Goal: Task Accomplishment & Management: Manage account settings

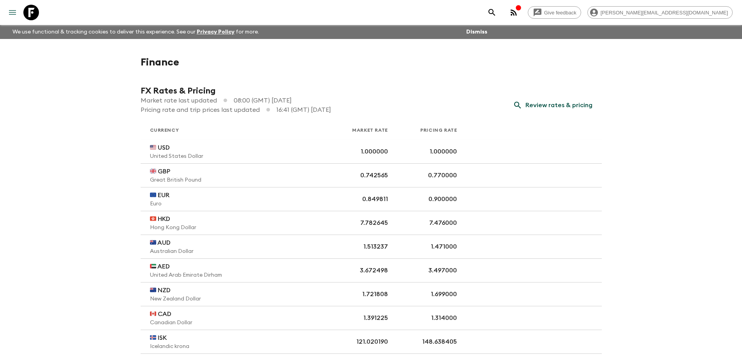
click at [14, 12] on icon "menu" at bounding box center [12, 12] width 9 height 9
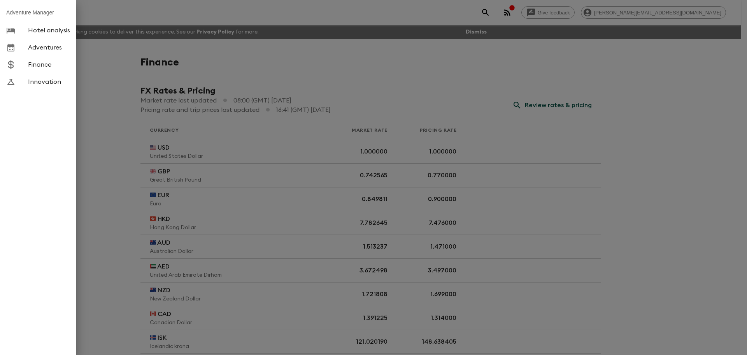
click at [37, 43] on link "Adventures" at bounding box center [38, 47] width 76 height 17
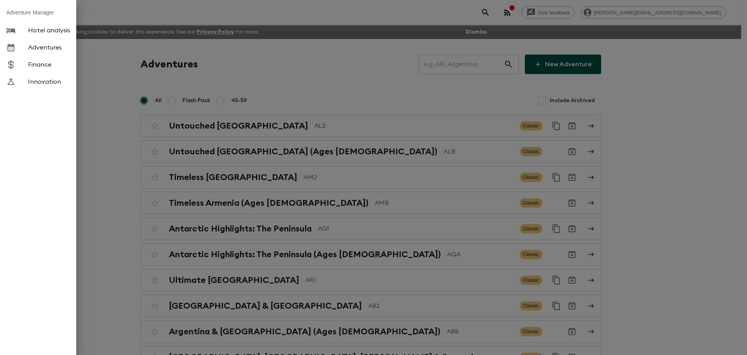
click at [456, 64] on div at bounding box center [373, 177] width 747 height 355
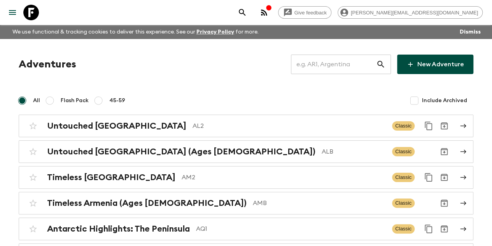
click at [329, 58] on input "text" at bounding box center [333, 64] width 85 height 22
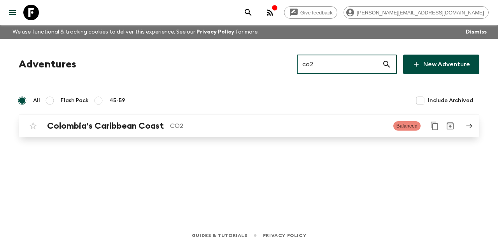
type input "co2"
click at [212, 119] on div "Colombia’s Caribbean Coast CO2 Balanced" at bounding box center [233, 126] width 417 height 16
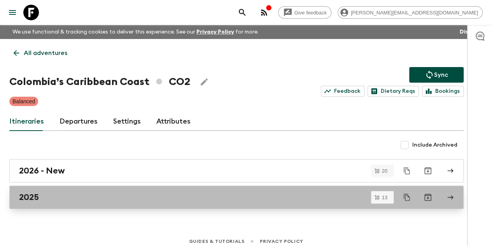
click at [114, 195] on div "2025" at bounding box center [229, 197] width 420 height 10
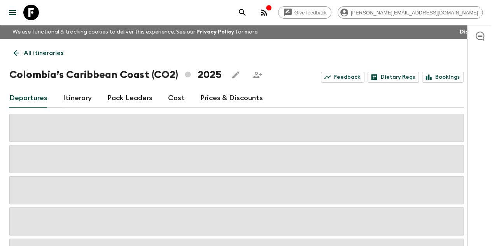
click at [215, 99] on link "Prices & Discounts" at bounding box center [231, 98] width 63 height 19
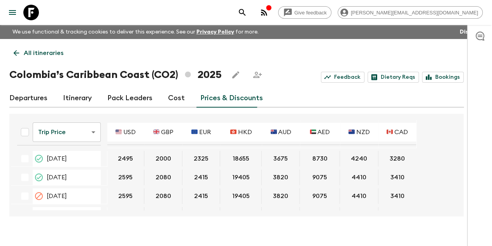
click at [71, 130] on body "Give feedback [PERSON_NAME][EMAIL_ADDRESS][DOMAIN_NAME] We use functional & tra…" at bounding box center [246, 129] width 492 height 259
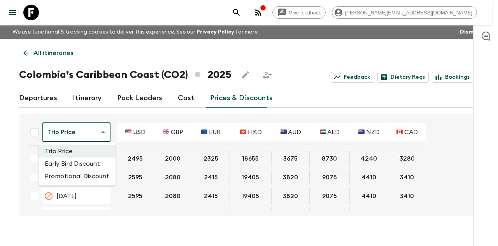
click at [77, 173] on li "Promotional Discount" at bounding box center [77, 176] width 77 height 12
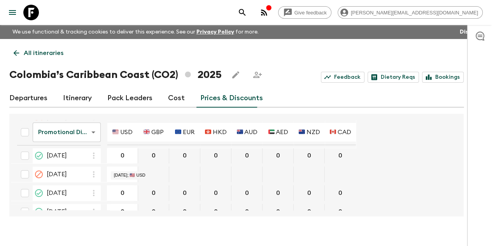
scroll to position [313, 0]
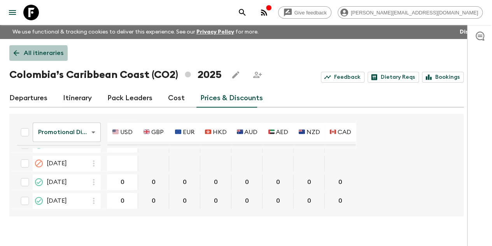
click at [21, 54] on icon at bounding box center [16, 53] width 9 height 9
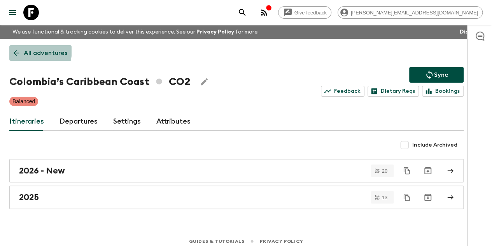
click at [21, 49] on icon at bounding box center [16, 53] width 9 height 9
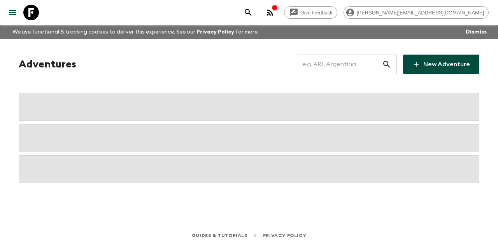
click at [331, 65] on input "text" at bounding box center [339, 64] width 85 height 22
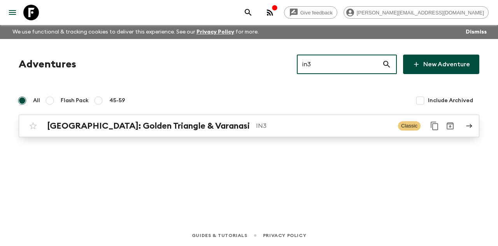
type input "in3"
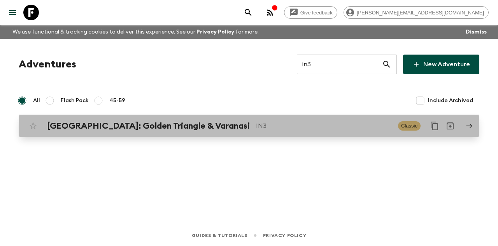
click at [246, 130] on div "[GEOGRAPHIC_DATA]: Golden Triangle & [GEOGRAPHIC_DATA] IN3" at bounding box center [219, 126] width 345 height 10
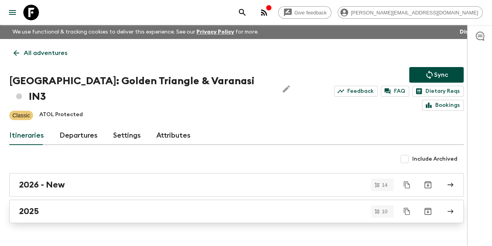
click at [83, 206] on div "2025" at bounding box center [229, 211] width 420 height 10
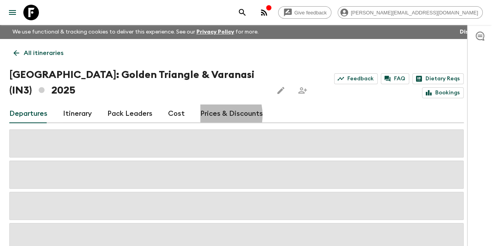
click at [216, 115] on link "Prices & Discounts" at bounding box center [231, 113] width 63 height 19
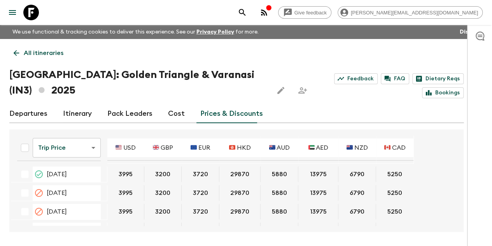
click at [93, 150] on body "Give feedback [PERSON_NAME][EMAIL_ADDRESS][DOMAIN_NAME] We use functional & tra…" at bounding box center [246, 137] width 492 height 274
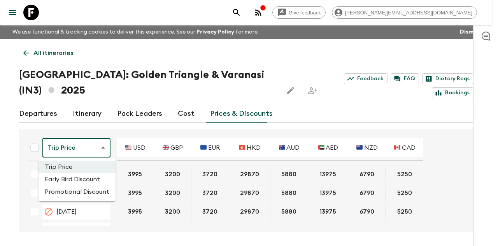
click at [73, 192] on li "Promotional Discount" at bounding box center [77, 191] width 77 height 12
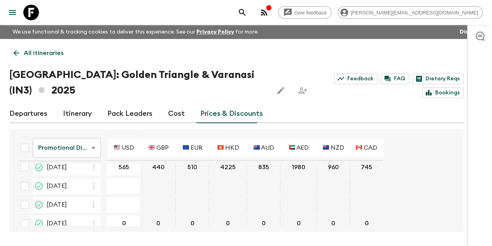
scroll to position [388, 0]
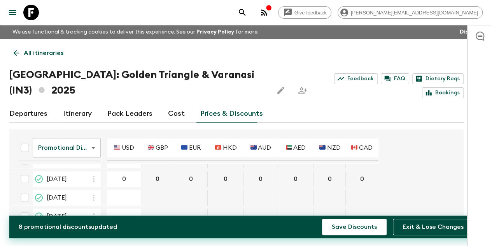
type input "0"
click at [377, 120] on div "Departures Itinerary Pack Leaders Cost Prices & Discounts" at bounding box center [236, 113] width 455 height 19
click at [343, 230] on button "Save Discounts" at bounding box center [354, 226] width 65 height 16
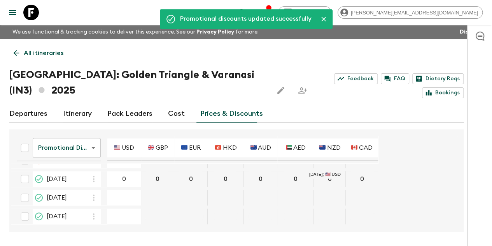
click at [55, 52] on p "All itineraries" at bounding box center [44, 52] width 40 height 9
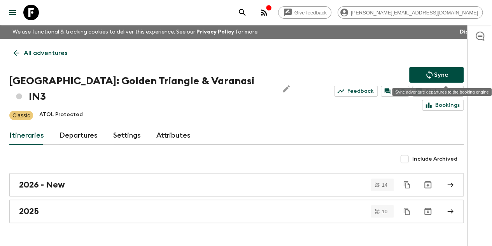
click at [434, 70] on icon "Sync adventure departures to the booking engine" at bounding box center [429, 74] width 9 height 9
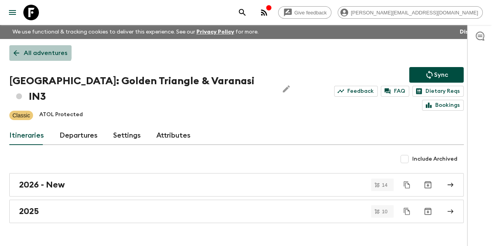
click at [42, 49] on p "All adventures" at bounding box center [46, 52] width 44 height 9
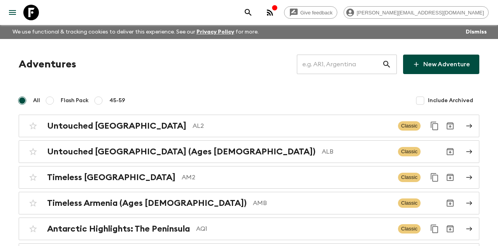
click at [341, 64] on input "text" at bounding box center [339, 64] width 85 height 22
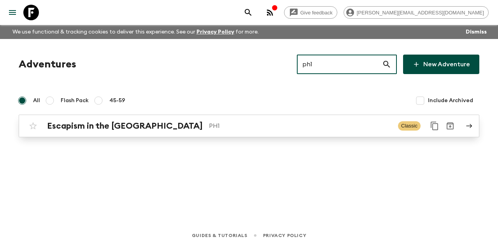
type input "ph1"
click at [246, 123] on p "PH1" at bounding box center [300, 125] width 183 height 9
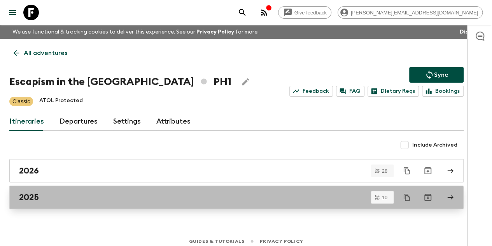
click at [155, 208] on link "2025" at bounding box center [236, 196] width 455 height 23
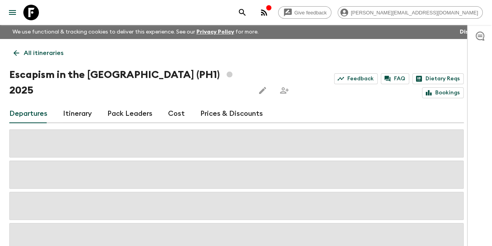
click at [213, 104] on link "Prices & Discounts" at bounding box center [231, 113] width 63 height 19
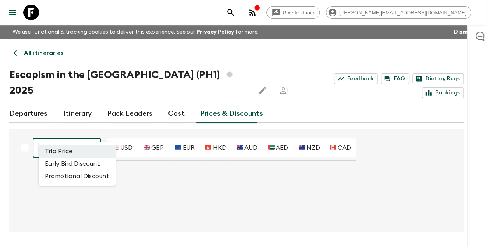
click at [71, 135] on body "Give feedback [PERSON_NAME][EMAIL_ADDRESS][DOMAIN_NAME] We use functional & tra…" at bounding box center [246, 137] width 492 height 274
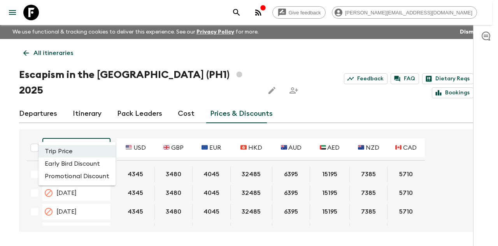
click at [86, 175] on li "Promotional Discount" at bounding box center [77, 176] width 77 height 12
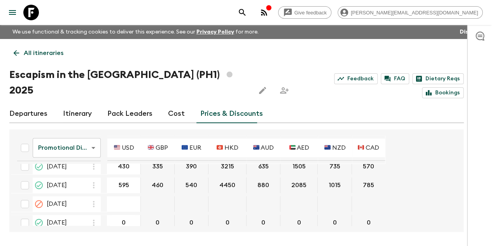
scroll to position [506, 0]
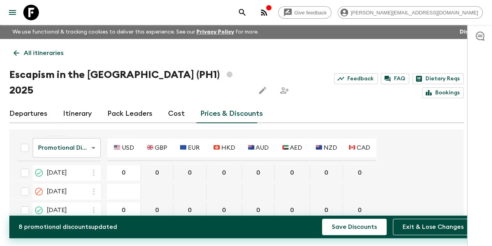
type input "0"
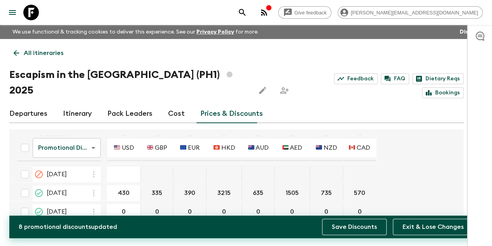
click at [368, 225] on button "Save Discounts" at bounding box center [354, 226] width 65 height 16
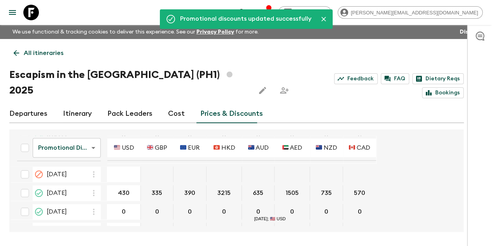
click at [59, 53] on p "All itineraries" at bounding box center [44, 52] width 40 height 9
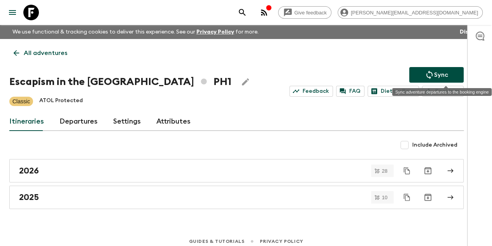
click at [434, 78] on icon "Sync adventure departures to the booking engine" at bounding box center [429, 74] width 9 height 9
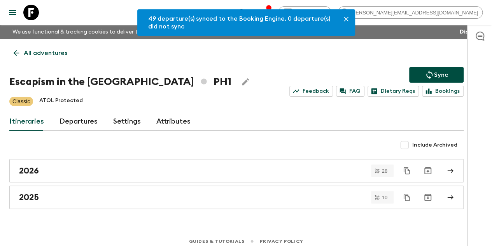
click at [52, 54] on p "All adventures" at bounding box center [46, 52] width 44 height 9
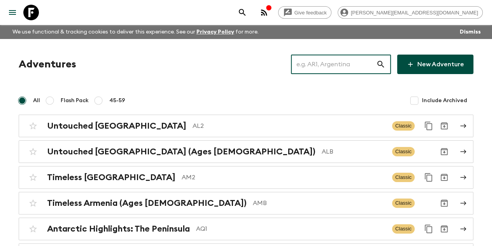
click at [343, 65] on input "text" at bounding box center [333, 64] width 85 height 22
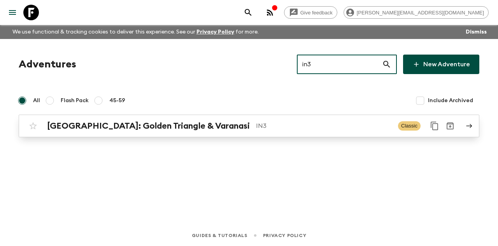
type input "in3"
click at [256, 121] on p "IN3" at bounding box center [324, 125] width 136 height 9
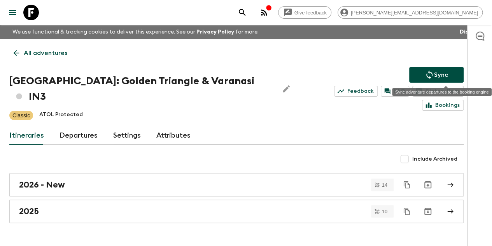
click at [433, 73] on button "Sync" at bounding box center [437, 75] width 55 height 16
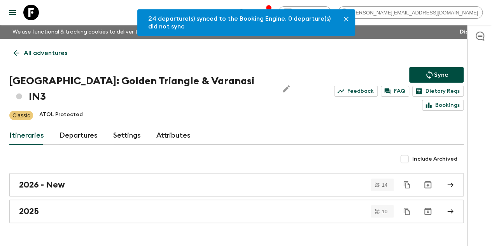
click at [40, 56] on p "All adventures" at bounding box center [46, 52] width 44 height 9
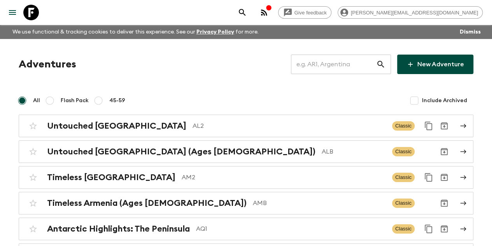
click at [326, 60] on input "text" at bounding box center [333, 64] width 85 height 22
type input "n"
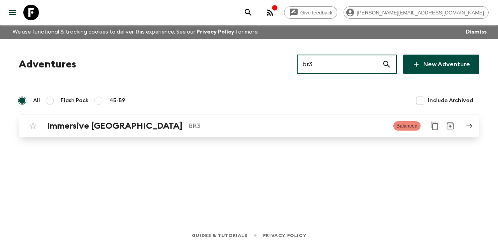
type input "br3"
click at [189, 124] on p "BR3" at bounding box center [288, 125] width 199 height 9
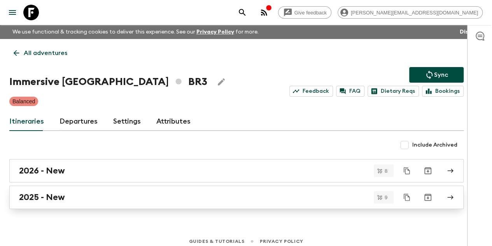
click at [130, 192] on div "2025 - New" at bounding box center [229, 197] width 420 height 10
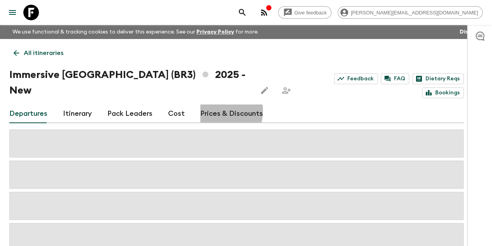
click at [226, 104] on link "Prices & Discounts" at bounding box center [231, 113] width 63 height 19
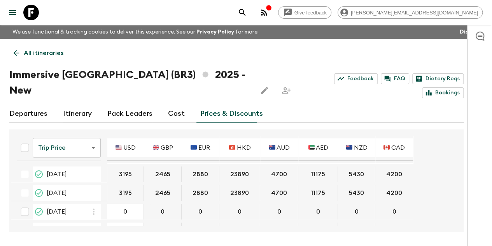
click at [93, 121] on body "Give feedback [PERSON_NAME][EMAIL_ADDRESS][DOMAIN_NAME] We use functional & tra…" at bounding box center [246, 137] width 492 height 274
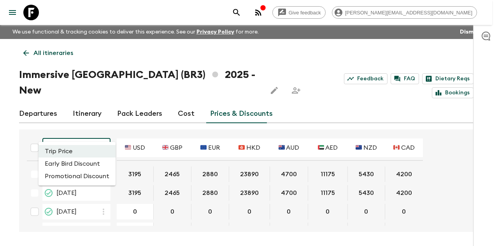
click at [76, 172] on li "Promotional Discount" at bounding box center [77, 176] width 77 height 12
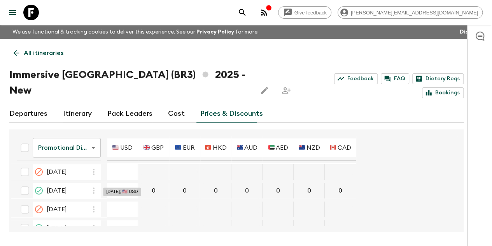
scroll to position [78, 0]
click at [38, 50] on p "All itineraries" at bounding box center [44, 52] width 40 height 9
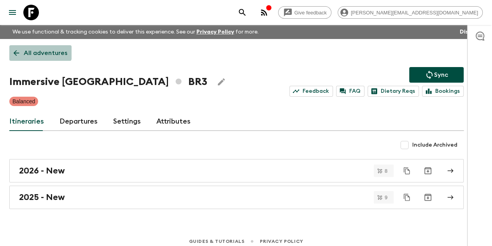
click at [43, 46] on link "All adventures" at bounding box center [40, 53] width 62 height 16
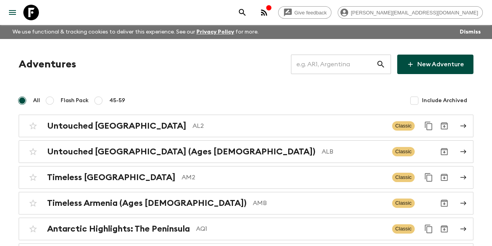
click at [345, 64] on input "text" at bounding box center [333, 64] width 85 height 22
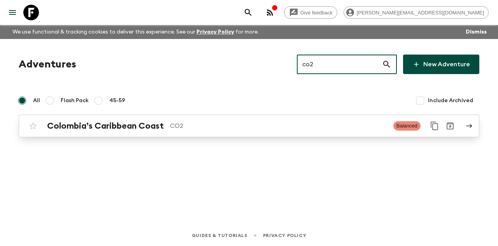
type input "co2"
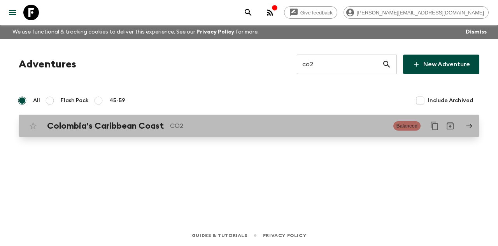
click at [238, 126] on p "CO2" at bounding box center [278, 125] width 217 height 9
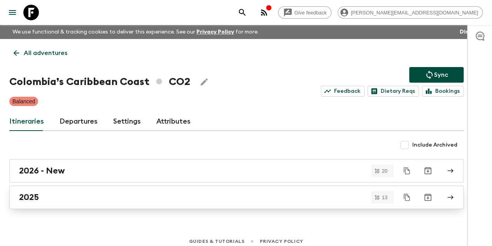
click at [98, 192] on div "2025" at bounding box center [229, 197] width 420 height 10
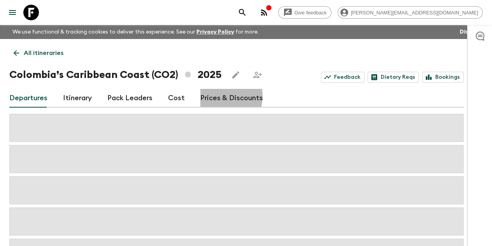
click at [221, 96] on link "Prices & Discounts" at bounding box center [231, 98] width 63 height 19
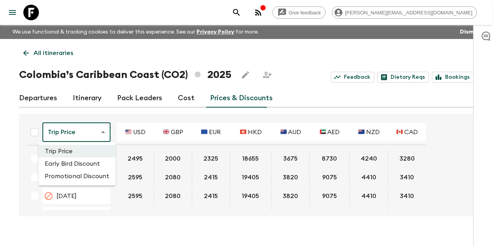
click at [86, 131] on body "Give feedback [PERSON_NAME][EMAIL_ADDRESS][DOMAIN_NAME] We use functional & tra…" at bounding box center [249, 129] width 498 height 259
click at [64, 174] on li "Promotional Discount" at bounding box center [77, 176] width 77 height 12
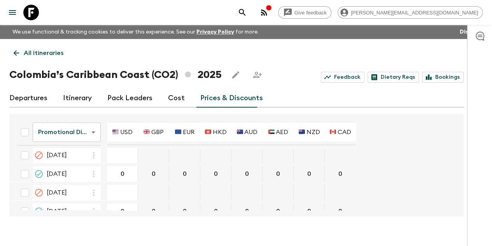
scroll to position [273, 0]
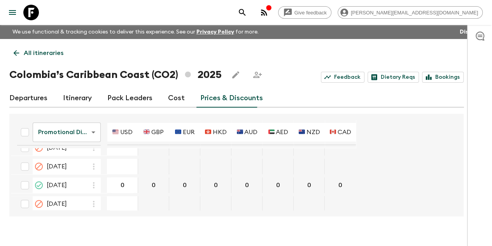
click at [43, 53] on p "All itineraries" at bounding box center [44, 52] width 40 height 9
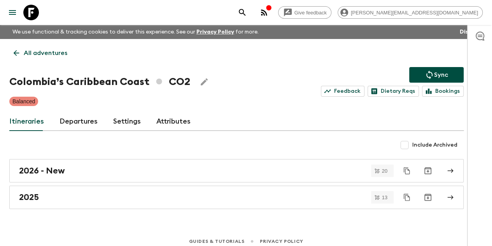
click at [47, 53] on p "All adventures" at bounding box center [46, 52] width 44 height 9
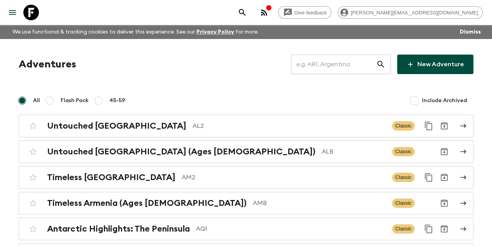
click at [328, 70] on input "text" at bounding box center [333, 64] width 85 height 22
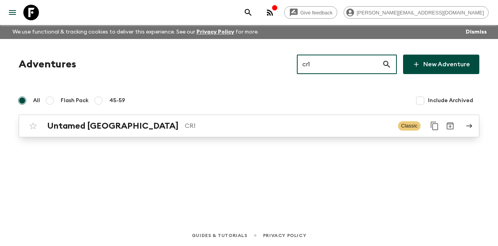
type input "cr1"
click at [161, 132] on div "Untamed [GEOGRAPHIC_DATA] CR1 Classic" at bounding box center [233, 126] width 417 height 16
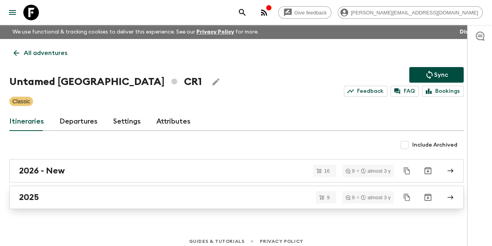
click at [109, 192] on div "2025" at bounding box center [229, 197] width 420 height 10
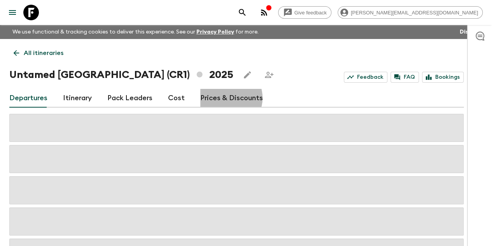
click at [233, 98] on link "Prices & Discounts" at bounding box center [231, 98] width 63 height 19
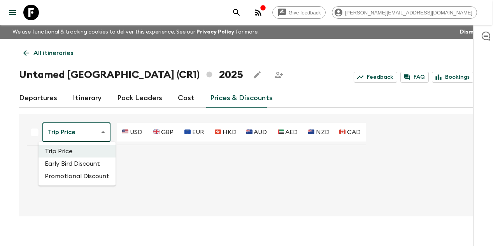
click at [79, 136] on body "Give feedback [PERSON_NAME][EMAIL_ADDRESS][DOMAIN_NAME] We use functional & tra…" at bounding box center [249, 129] width 498 height 259
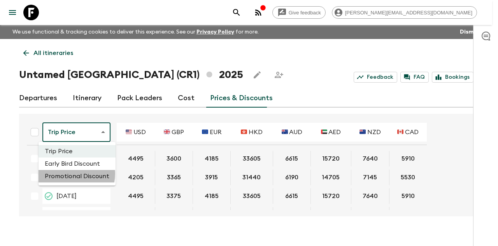
click at [70, 174] on li "Promotional Discount" at bounding box center [77, 176] width 77 height 12
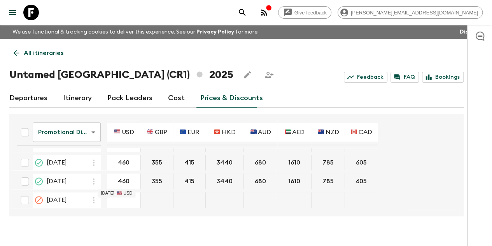
scroll to position [477, 0]
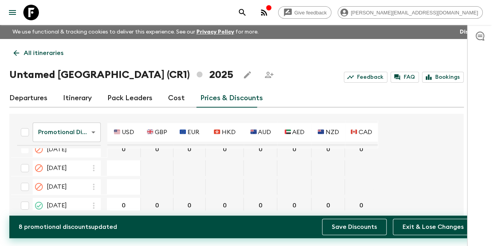
type input "0"
click at [358, 228] on button "Save Discounts" at bounding box center [354, 226] width 65 height 16
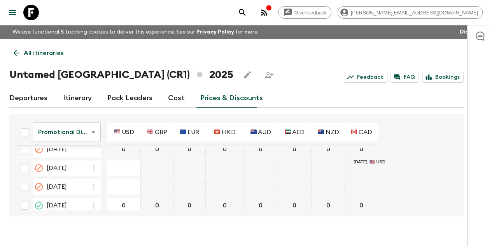
click at [63, 56] on p "All itineraries" at bounding box center [44, 52] width 40 height 9
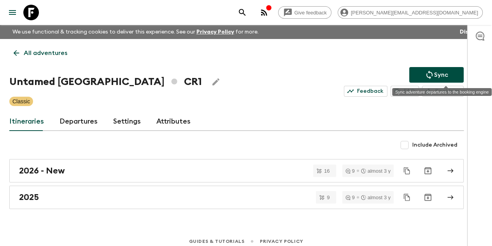
click at [444, 75] on p "Sync" at bounding box center [441, 74] width 14 height 9
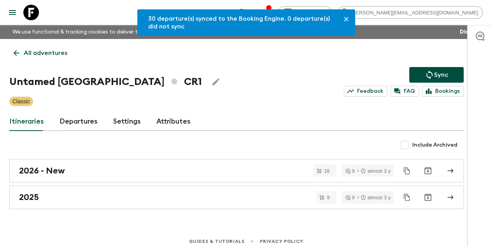
click at [47, 54] on p "All adventures" at bounding box center [46, 52] width 44 height 9
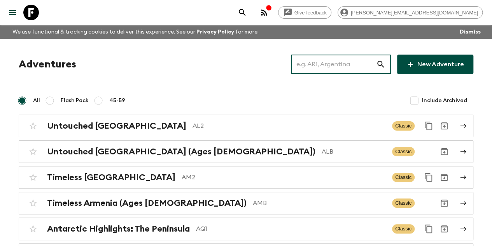
click at [322, 72] on input "text" at bounding box center [333, 64] width 85 height 22
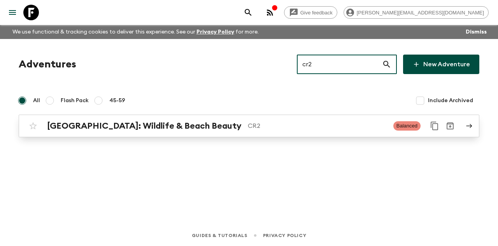
type input "cr2"
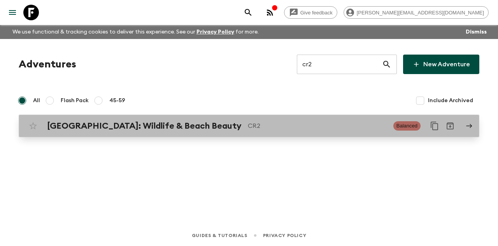
click at [248, 128] on p "CR2" at bounding box center [317, 125] width 139 height 9
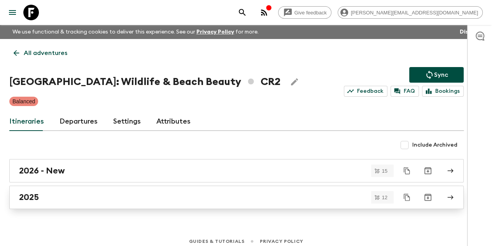
click at [56, 194] on div "2025" at bounding box center [229, 197] width 420 height 10
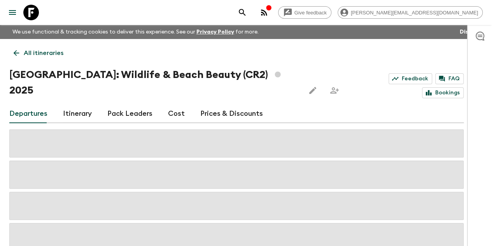
click at [234, 104] on link "Prices & Discounts" at bounding box center [231, 113] width 63 height 19
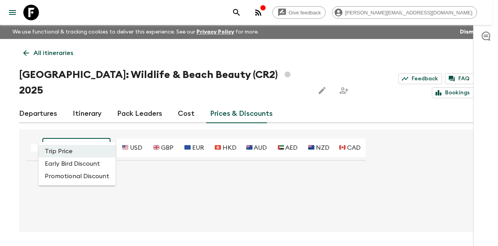
click at [70, 135] on body "Give feedback [PERSON_NAME][EMAIL_ADDRESS][DOMAIN_NAME] We use functional & tra…" at bounding box center [249, 137] width 498 height 274
click at [67, 179] on li "Promotional Discount" at bounding box center [77, 176] width 77 height 12
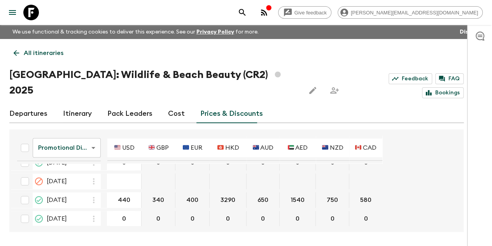
scroll to position [428, 0]
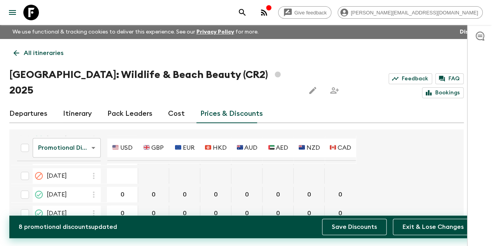
type input "0"
click at [371, 225] on button "Save Discounts" at bounding box center [354, 226] width 65 height 16
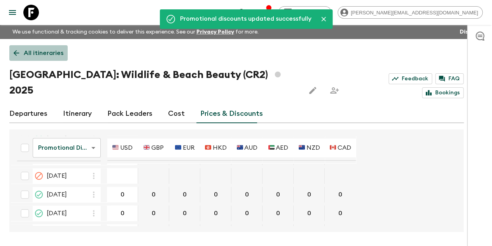
click at [63, 53] on p "All itineraries" at bounding box center [44, 52] width 40 height 9
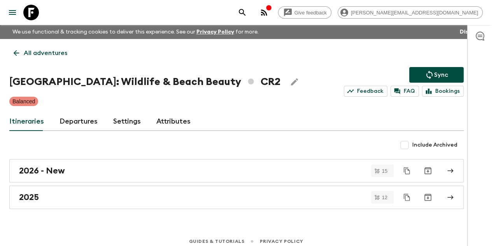
click at [434, 71] on icon "Sync adventure departures to the booking engine" at bounding box center [429, 74] width 9 height 9
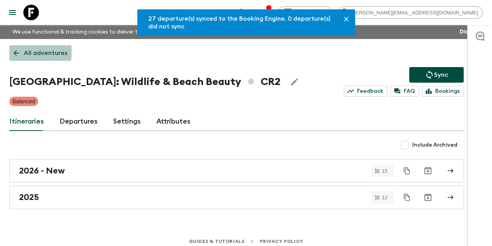
click at [45, 50] on p "All adventures" at bounding box center [46, 52] width 44 height 9
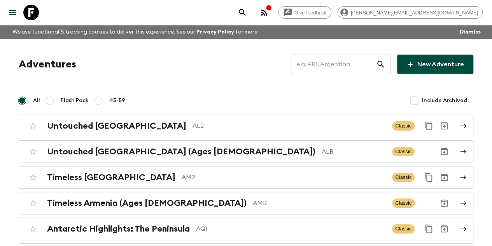
click at [325, 65] on input "text" at bounding box center [333, 64] width 85 height 22
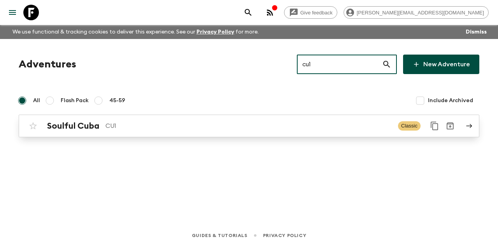
type input "cu1"
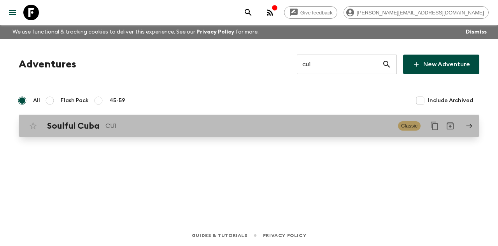
click at [142, 123] on p "CU1" at bounding box center [249, 125] width 287 height 9
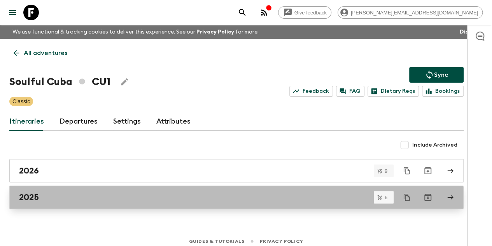
click at [94, 197] on div "2025" at bounding box center [229, 197] width 420 height 10
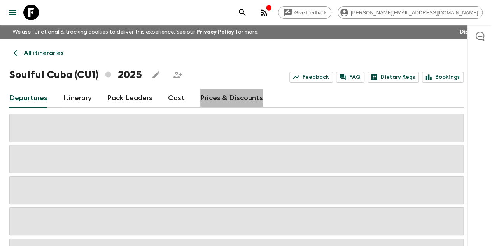
click at [242, 97] on link "Prices & Discounts" at bounding box center [231, 98] width 63 height 19
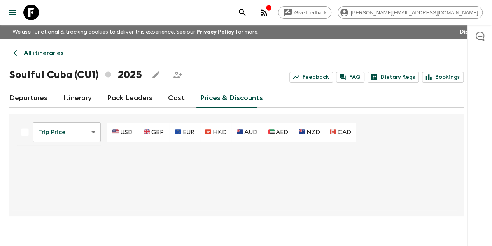
click at [74, 128] on body "Give feedback [PERSON_NAME][EMAIL_ADDRESS][DOMAIN_NAME] We use functional & tra…" at bounding box center [246, 129] width 492 height 259
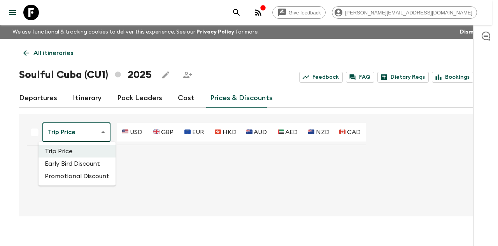
click at [74, 175] on li "Promotional Discount" at bounding box center [77, 176] width 77 height 12
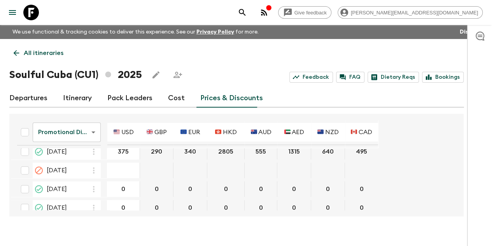
scroll to position [220, 0]
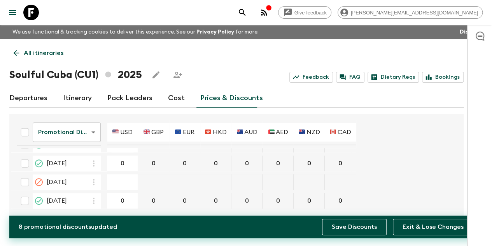
type input "0"
click at [350, 225] on button "Save Discounts" at bounding box center [354, 226] width 65 height 16
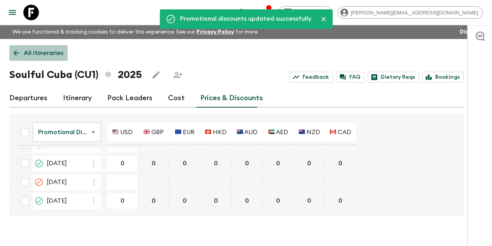
click at [54, 50] on p "All itineraries" at bounding box center [44, 52] width 40 height 9
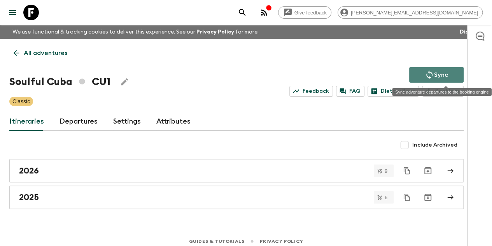
click at [430, 73] on button "Sync" at bounding box center [437, 75] width 55 height 16
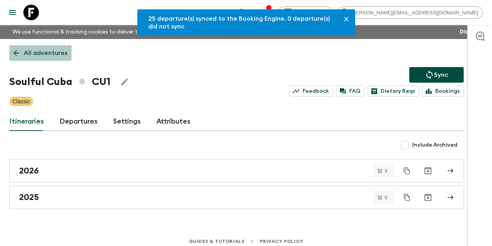
click at [67, 55] on p "All adventures" at bounding box center [46, 52] width 44 height 9
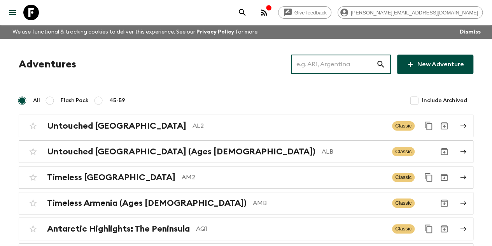
click at [349, 64] on input "text" at bounding box center [333, 64] width 85 height 22
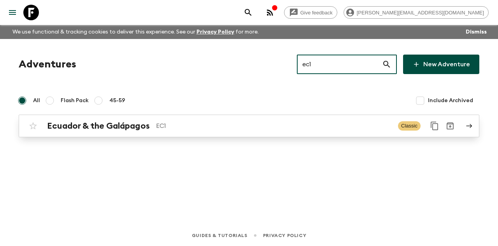
type input "ec1"
click at [189, 121] on div "Ecuador & the Galápagos EC1" at bounding box center [219, 126] width 345 height 10
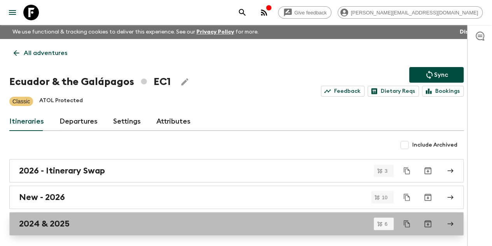
click at [94, 216] on link "2024 & 2025" at bounding box center [236, 223] width 455 height 23
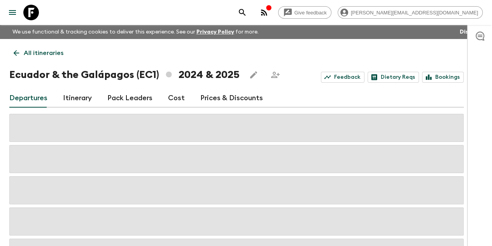
click at [222, 98] on link "Prices & Discounts" at bounding box center [231, 98] width 63 height 19
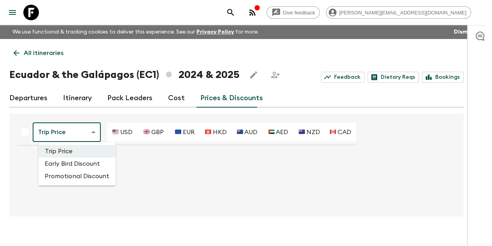
click at [71, 133] on body "Give feedback [PERSON_NAME][EMAIL_ADDRESS][DOMAIN_NAME] We use functional & tra…" at bounding box center [246, 129] width 492 height 259
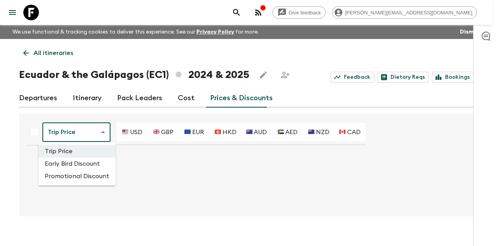
click at [78, 175] on li "Promotional Discount" at bounding box center [77, 176] width 77 height 12
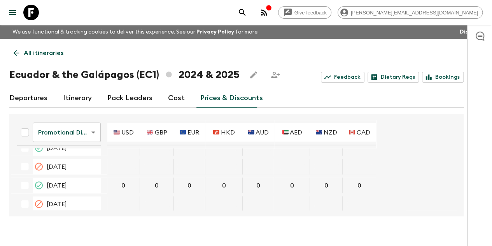
scroll to position [701, 0]
click at [42, 52] on p "All itineraries" at bounding box center [44, 52] width 40 height 9
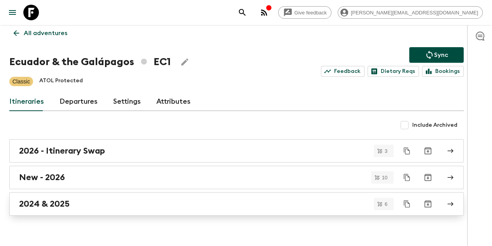
scroll to position [31, 0]
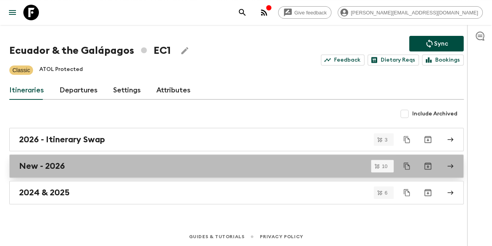
click at [89, 170] on div "New - 2026" at bounding box center [229, 166] width 420 height 10
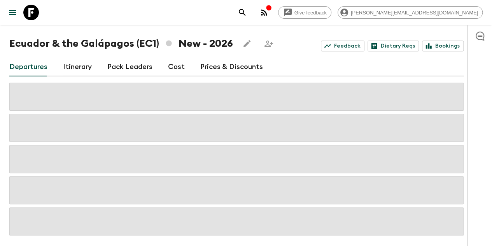
click at [219, 65] on link "Prices & Discounts" at bounding box center [231, 67] width 63 height 19
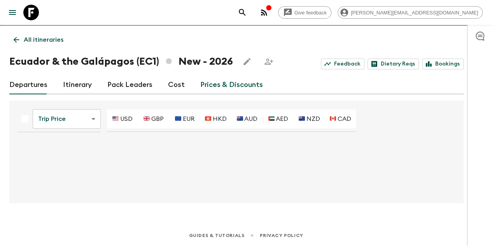
scroll to position [13, 0]
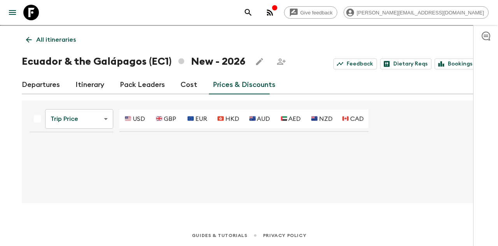
click at [76, 115] on body "Give feedback [PERSON_NAME][EMAIL_ADDRESS][DOMAIN_NAME] We use functional & tra…" at bounding box center [249, 116] width 498 height 259
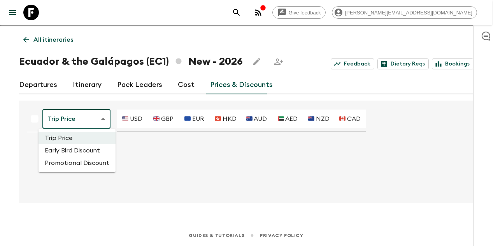
click at [83, 161] on li "Promotional Discount" at bounding box center [77, 163] width 77 height 12
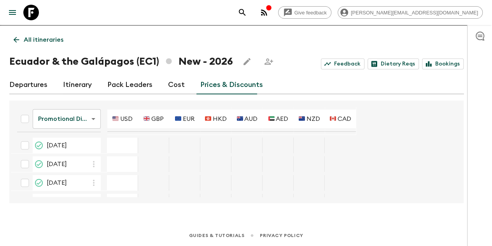
click at [46, 42] on p "All itineraries" at bounding box center [44, 39] width 40 height 9
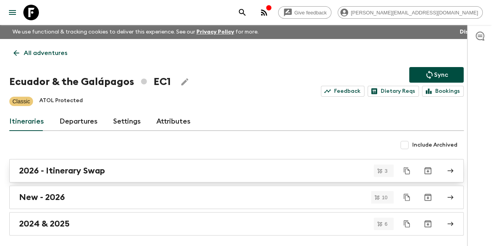
scroll to position [31, 0]
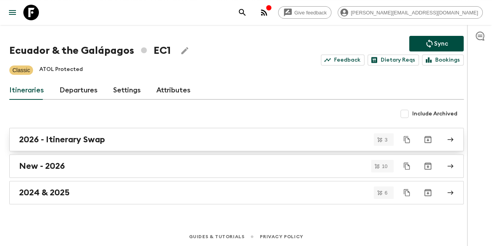
click at [105, 136] on h2 "2026 - Itinerary Swap" at bounding box center [62, 139] width 86 height 10
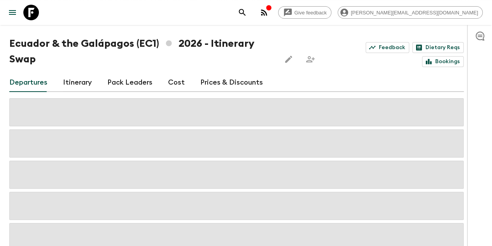
click at [248, 81] on link "Prices & Discounts" at bounding box center [231, 82] width 63 height 19
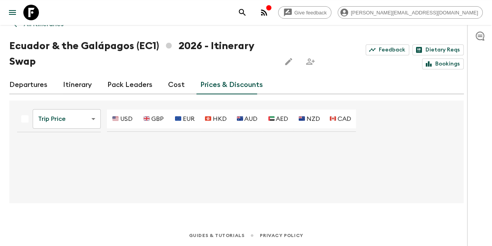
scroll to position [29, 0]
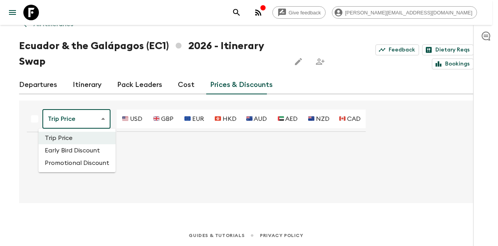
click at [85, 115] on body "Give feedback [PERSON_NAME][EMAIL_ADDRESS][DOMAIN_NAME] We use functional & tra…" at bounding box center [249, 108] width 498 height 274
click at [76, 162] on li "Promotional Discount" at bounding box center [77, 163] width 77 height 12
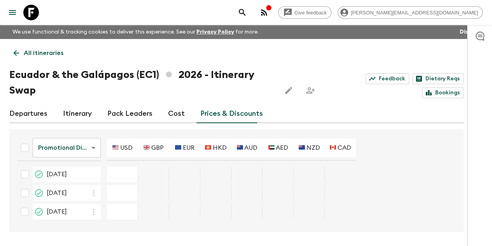
click at [34, 49] on p "All itineraries" at bounding box center [44, 52] width 40 height 9
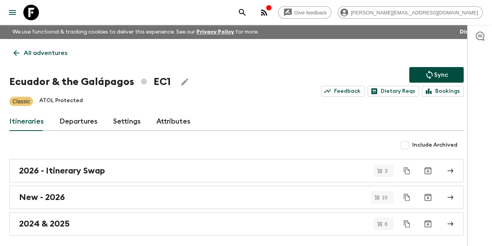
click at [46, 53] on p "All adventures" at bounding box center [46, 52] width 44 height 9
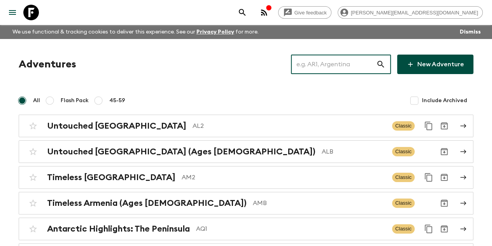
click at [345, 68] on input "text" at bounding box center [333, 64] width 85 height 22
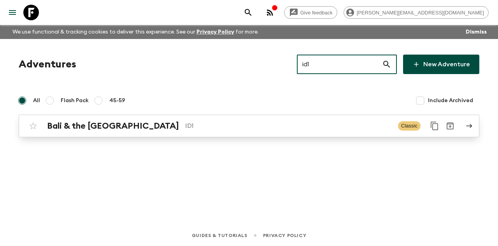
type input "id1"
click at [193, 134] on link "Bali & the [GEOGRAPHIC_DATA] ID1 Classic" at bounding box center [249, 125] width 461 height 23
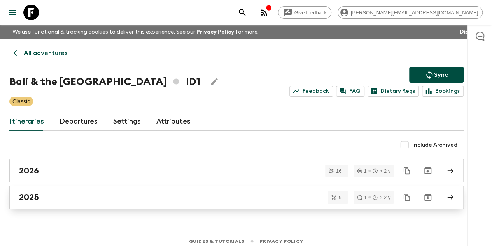
click at [85, 198] on div "2025" at bounding box center [229, 197] width 420 height 10
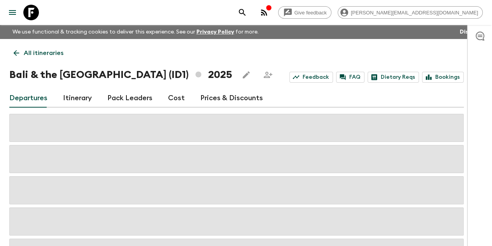
click at [218, 97] on link "Prices & Discounts" at bounding box center [231, 98] width 63 height 19
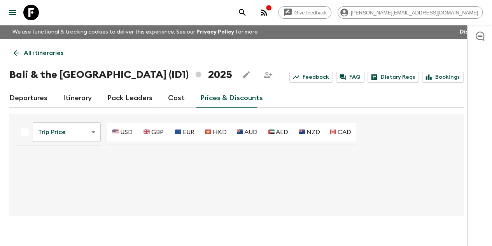
click at [89, 134] on body "Give feedback [PERSON_NAME][EMAIL_ADDRESS][DOMAIN_NAME] We use functional & tra…" at bounding box center [246, 129] width 492 height 259
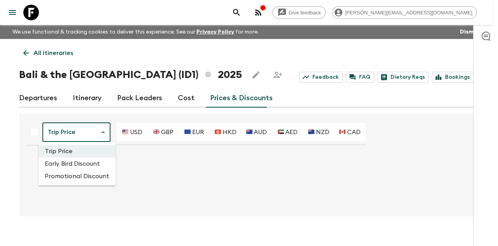
click at [75, 176] on li "Promotional Discount" at bounding box center [77, 176] width 77 height 12
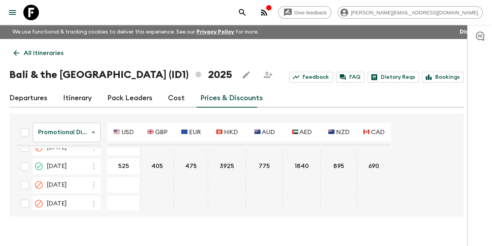
scroll to position [623, 0]
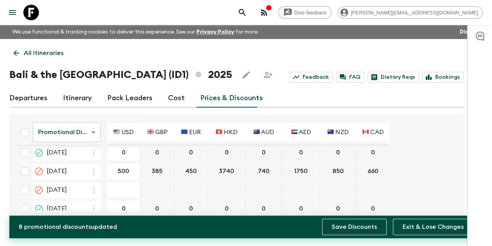
type input "0"
click at [344, 224] on button "Save Discounts" at bounding box center [354, 226] width 65 height 16
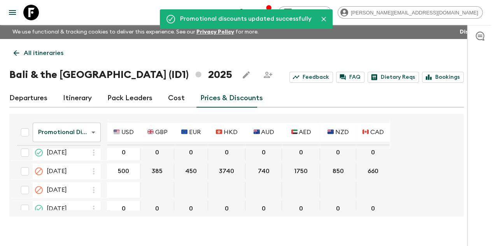
click at [44, 57] on p "All itineraries" at bounding box center [44, 52] width 40 height 9
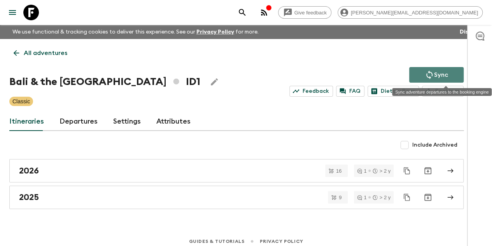
click at [434, 69] on button "Sync" at bounding box center [437, 75] width 55 height 16
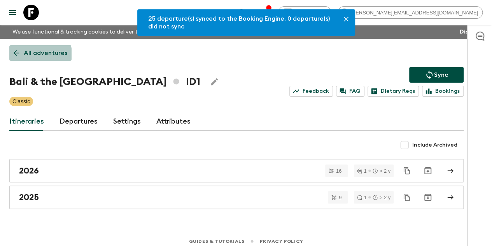
click at [49, 55] on p "All adventures" at bounding box center [46, 52] width 44 height 9
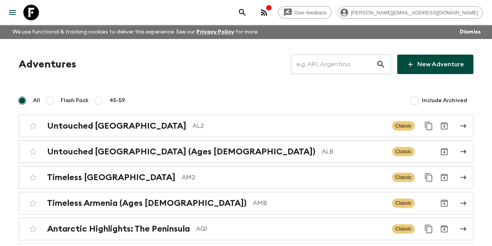
click at [368, 63] on input "text" at bounding box center [333, 64] width 85 height 22
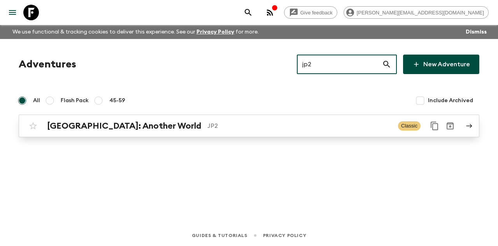
type input "jp2"
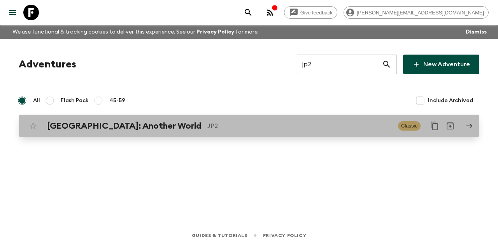
click at [140, 123] on div "[GEOGRAPHIC_DATA]: Another World JP2" at bounding box center [219, 126] width 345 height 10
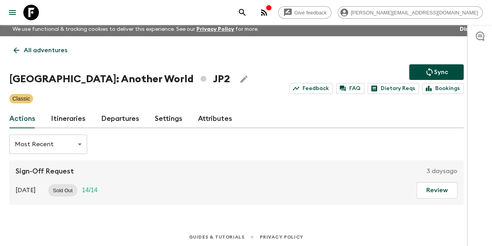
scroll to position [4, 0]
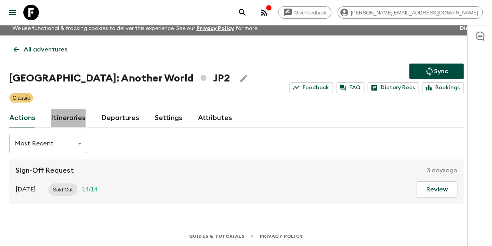
click at [80, 113] on link "Itineraries" at bounding box center [68, 118] width 35 height 19
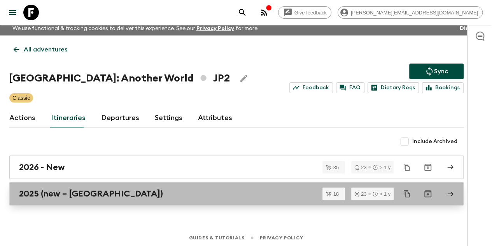
click at [120, 188] on div "2025 (new – [GEOGRAPHIC_DATA])" at bounding box center [229, 193] width 420 height 10
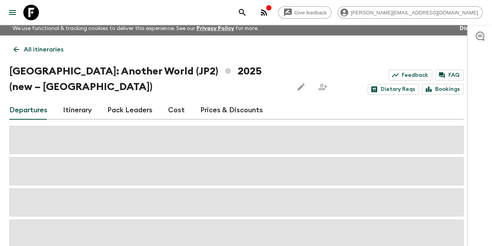
click at [252, 101] on link "Prices & Discounts" at bounding box center [231, 110] width 63 height 19
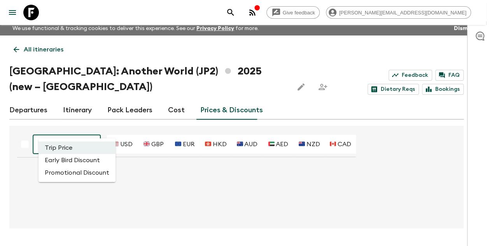
click at [100, 128] on body "Give feedback [PERSON_NAME][EMAIL_ADDRESS][DOMAIN_NAME] We use functional & tra…" at bounding box center [246, 133] width 492 height 274
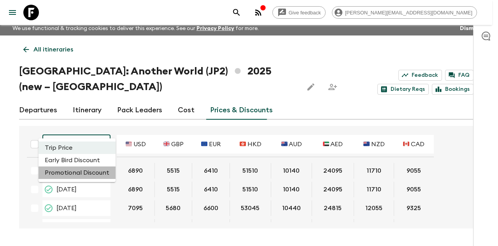
click at [79, 167] on li "Promotional Discount" at bounding box center [77, 172] width 77 height 12
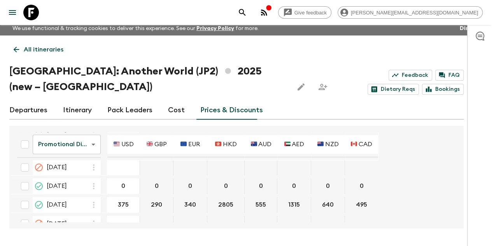
scroll to position [662, 0]
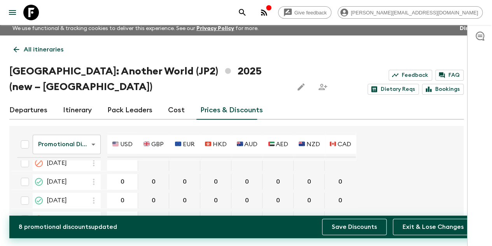
type input "0"
click at [343, 222] on button "Save Discounts" at bounding box center [354, 226] width 65 height 16
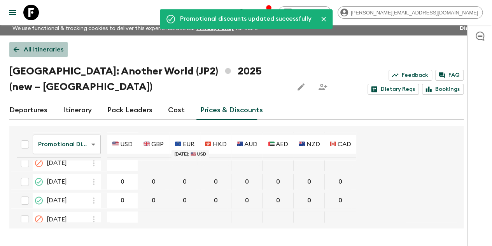
click at [50, 46] on p "All itineraries" at bounding box center [44, 49] width 40 height 9
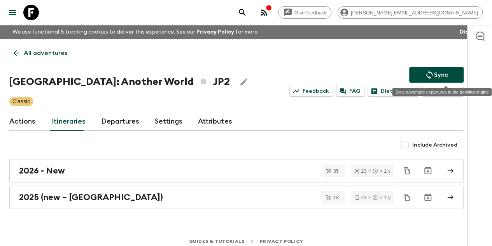
click at [427, 79] on button "Sync" at bounding box center [437, 75] width 55 height 16
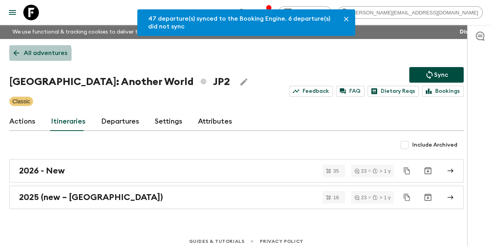
click at [41, 55] on p "All adventures" at bounding box center [46, 52] width 44 height 9
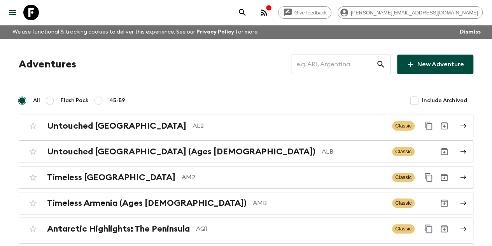
click at [315, 70] on input "text" at bounding box center [333, 64] width 85 height 22
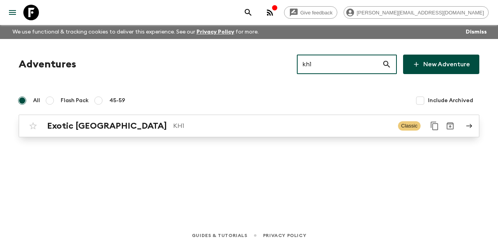
type input "kh1"
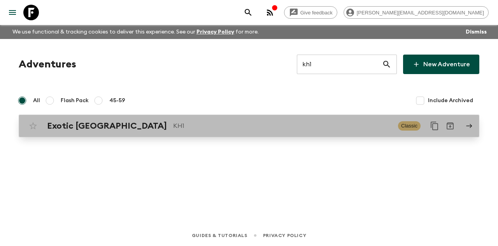
click at [195, 128] on p "KH1" at bounding box center [282, 125] width 219 height 9
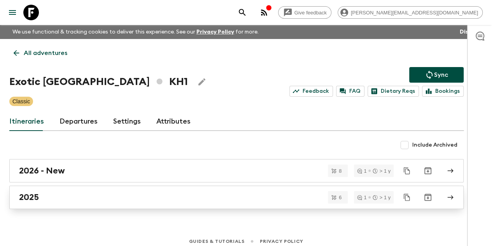
click at [75, 195] on div "2025" at bounding box center [229, 197] width 420 height 10
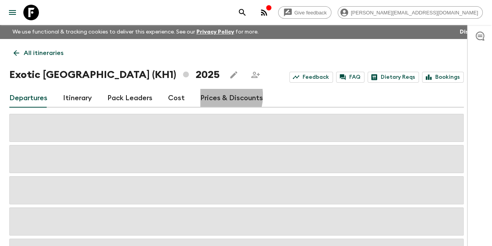
click at [221, 95] on link "Prices & Discounts" at bounding box center [231, 98] width 63 height 19
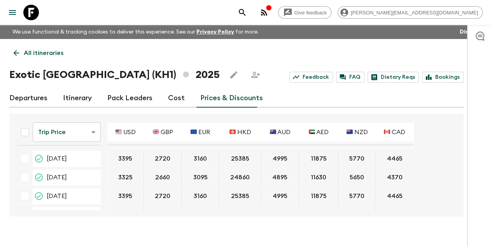
click at [97, 129] on body "Give feedback [PERSON_NAME][EMAIL_ADDRESS][DOMAIN_NAME] We use functional & tra…" at bounding box center [246, 129] width 492 height 259
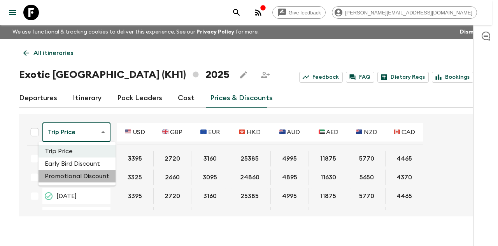
click at [79, 176] on li "Promotional Discount" at bounding box center [77, 176] width 77 height 12
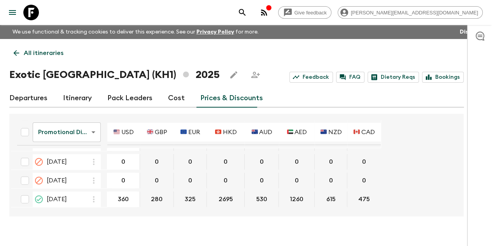
scroll to position [126, 0]
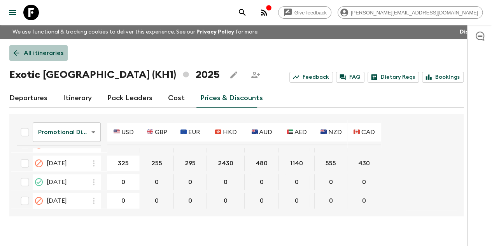
click at [47, 55] on p "All itineraries" at bounding box center [44, 52] width 40 height 9
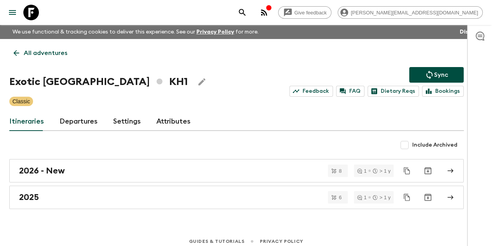
click at [46, 53] on p "All adventures" at bounding box center [46, 52] width 44 height 9
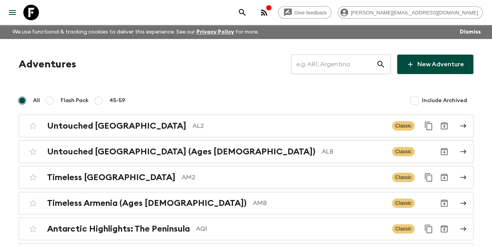
click at [347, 62] on input "text" at bounding box center [333, 64] width 85 height 22
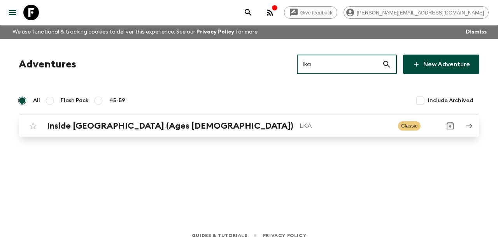
type input "lka"
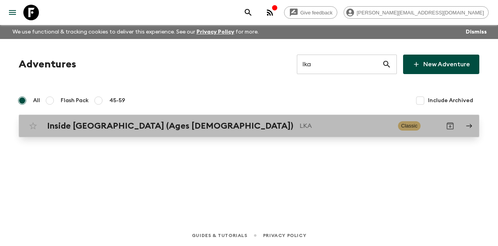
click at [300, 123] on p "LKA" at bounding box center [346, 125] width 92 height 9
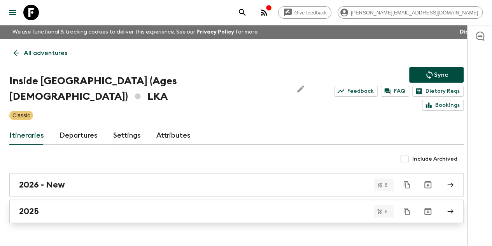
click at [82, 206] on div "2025" at bounding box center [229, 211] width 420 height 10
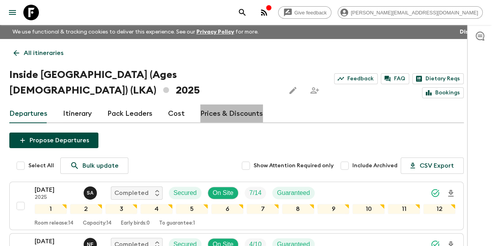
click at [248, 104] on link "Prices & Discounts" at bounding box center [231, 113] width 63 height 19
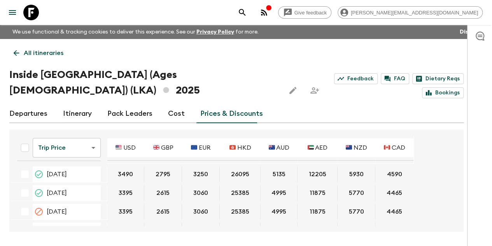
click at [63, 133] on body "Give feedback [PERSON_NAME][EMAIL_ADDRESS][DOMAIN_NAME] We use functional & tra…" at bounding box center [246, 137] width 492 height 274
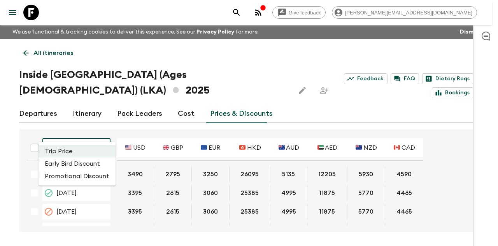
click at [74, 171] on li "Promotional Discount" at bounding box center [77, 176] width 77 height 12
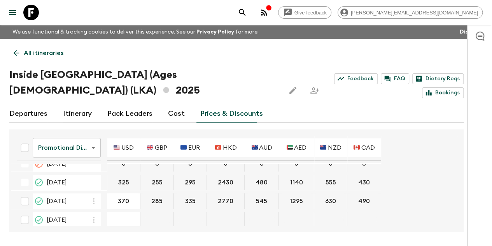
scroll to position [53, 0]
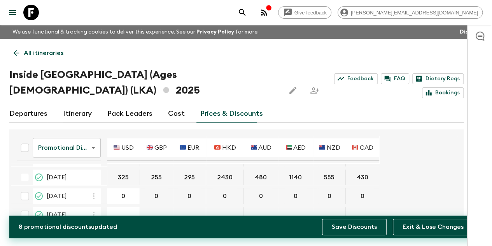
type input "0"
click at [344, 224] on button "Save Discounts" at bounding box center [354, 226] width 65 height 16
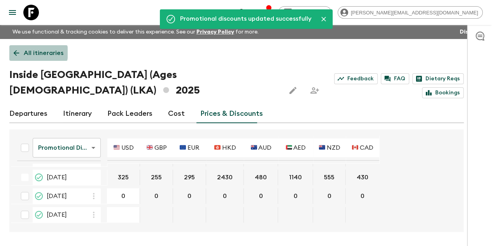
click at [37, 53] on p "All itineraries" at bounding box center [44, 52] width 40 height 9
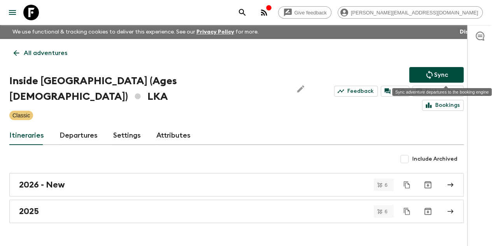
click at [429, 76] on button "Sync" at bounding box center [437, 75] width 55 height 16
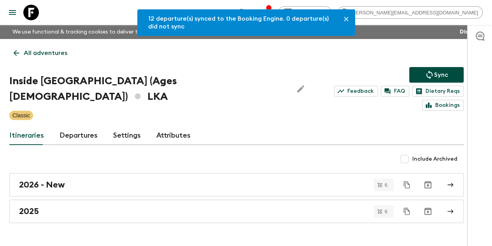
click at [49, 52] on p "All adventures" at bounding box center [46, 52] width 44 height 9
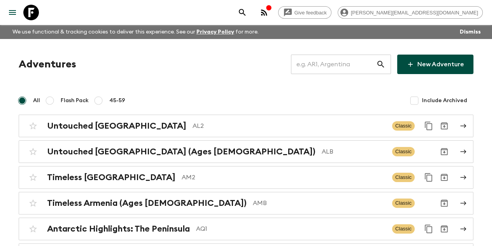
click at [318, 67] on input "text" at bounding box center [333, 64] width 85 height 22
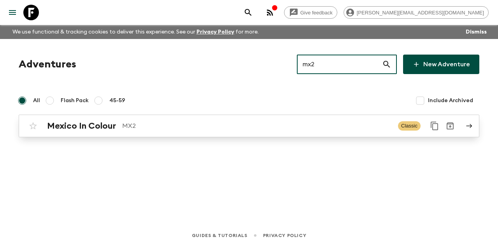
type input "mx2"
click at [176, 123] on p "MX2" at bounding box center [257, 125] width 270 height 9
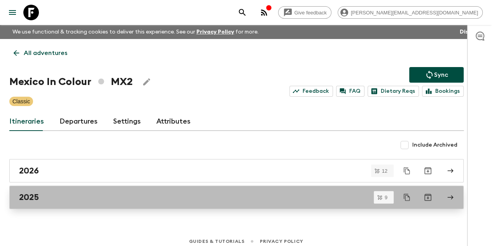
click at [61, 193] on div "2025" at bounding box center [229, 197] width 420 height 10
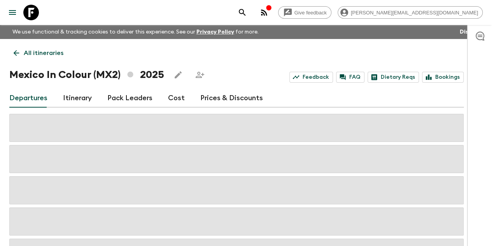
click at [241, 98] on link "Prices & Discounts" at bounding box center [231, 98] width 63 height 19
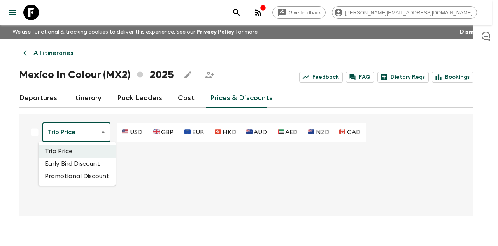
click at [75, 129] on body "Give feedback [PERSON_NAME][EMAIL_ADDRESS][DOMAIN_NAME] We use functional & tra…" at bounding box center [249, 129] width 498 height 259
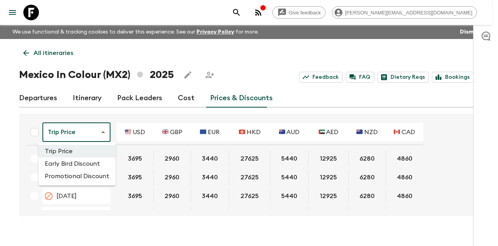
click at [71, 174] on li "Promotional Discount" at bounding box center [77, 176] width 77 height 12
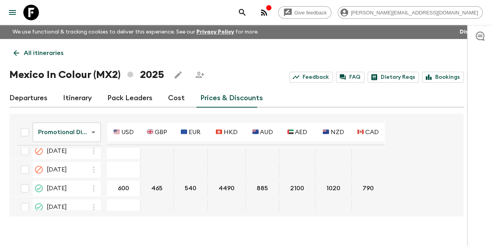
scroll to position [156, 0]
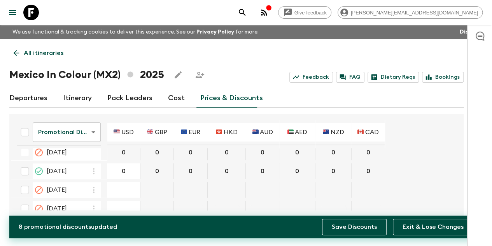
type input "0"
click at [350, 227] on button "Save Discounts" at bounding box center [354, 226] width 65 height 16
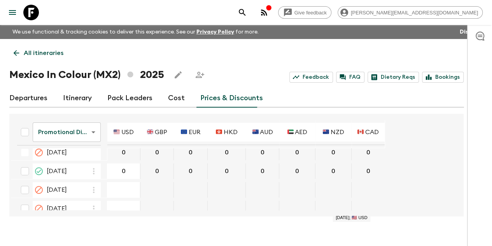
click at [56, 50] on p "All itineraries" at bounding box center [44, 52] width 40 height 9
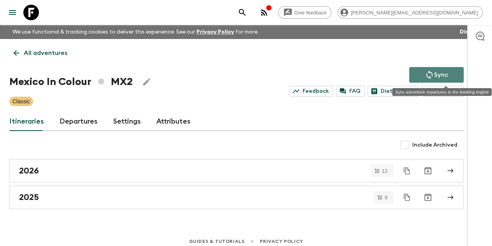
click at [444, 70] on p "Sync" at bounding box center [441, 74] width 14 height 9
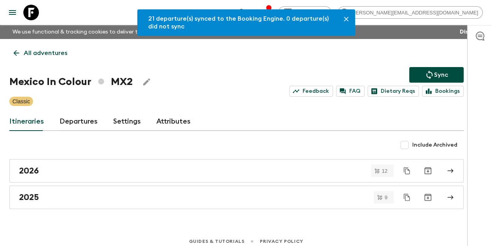
click at [45, 55] on p "All adventures" at bounding box center [46, 52] width 44 height 9
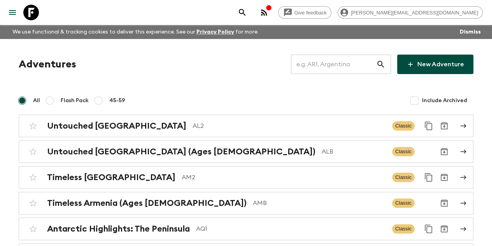
click at [333, 64] on input "text" at bounding box center [333, 64] width 85 height 22
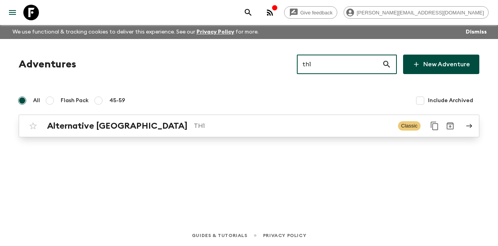
type input "th1"
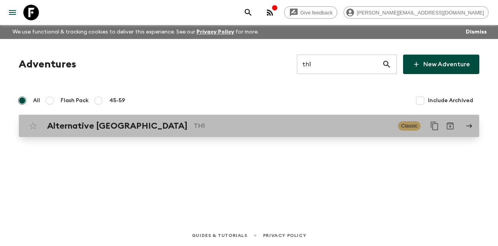
click at [176, 131] on div "Alternative [GEOGRAPHIC_DATA] TH1 Classic" at bounding box center [233, 126] width 417 height 16
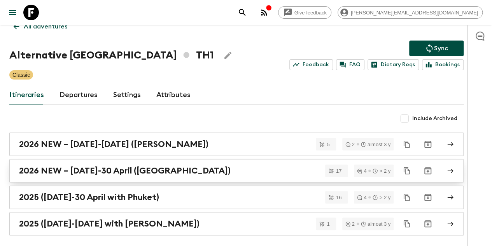
scroll to position [39, 0]
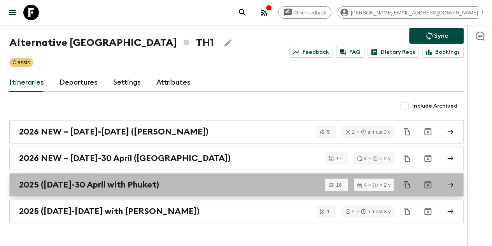
click at [181, 186] on div "2025 ([DATE]-30 April with Phuket)" at bounding box center [229, 184] width 420 height 10
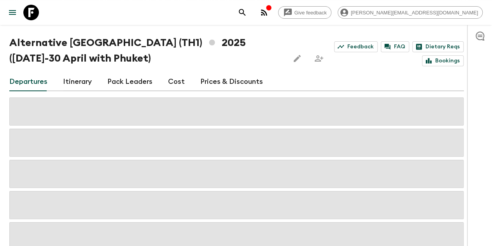
scroll to position [39, 0]
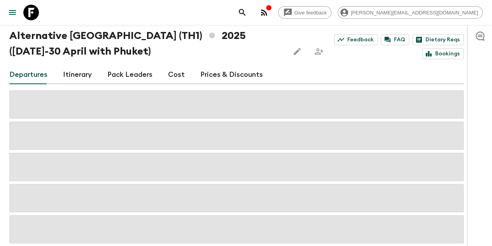
click at [218, 76] on link "Prices & Discounts" at bounding box center [231, 74] width 63 height 19
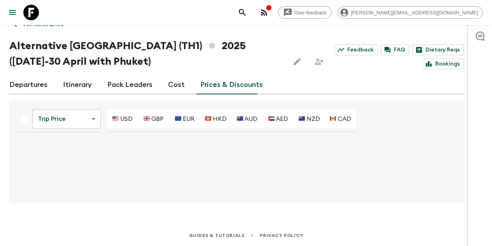
scroll to position [29, 0]
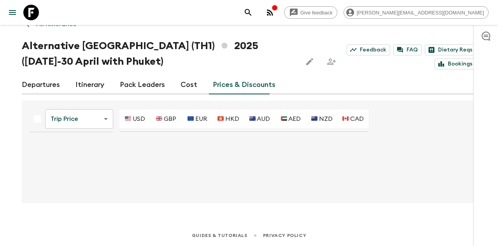
click at [58, 118] on body "Give feedback [PERSON_NAME][EMAIL_ADDRESS][DOMAIN_NAME] We use functional & tra…" at bounding box center [249, 108] width 498 height 274
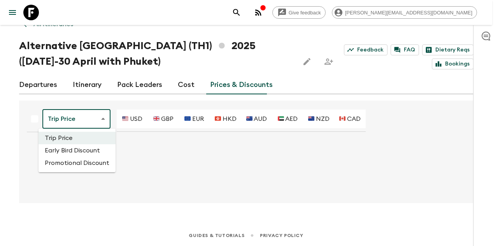
click at [67, 162] on li "Promotional Discount" at bounding box center [77, 163] width 77 height 12
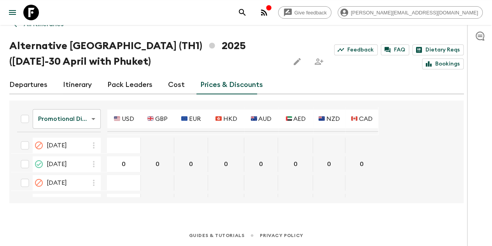
scroll to position [1440, 0]
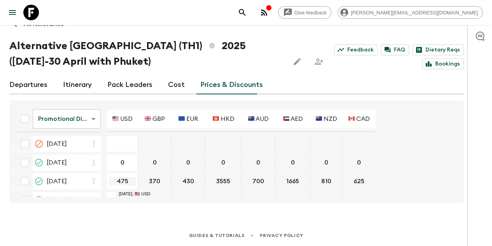
type input "0"
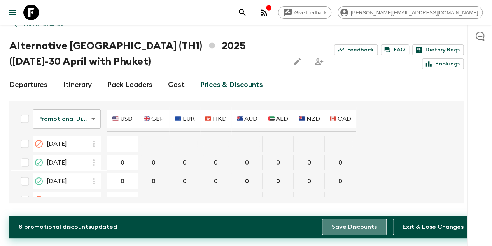
click at [374, 228] on button "Save Discounts" at bounding box center [354, 226] width 65 height 16
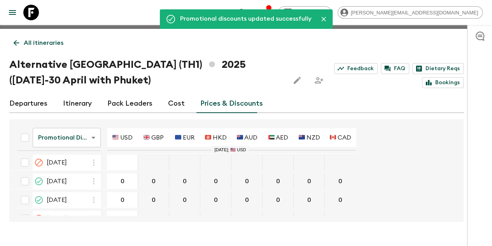
scroll to position [0, 0]
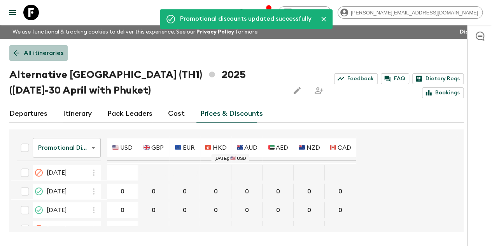
click at [42, 53] on p "All itineraries" at bounding box center [44, 52] width 40 height 9
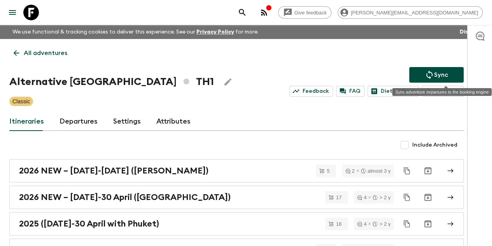
click at [434, 73] on icon "Sync adventure departures to the booking engine" at bounding box center [429, 74] width 9 height 9
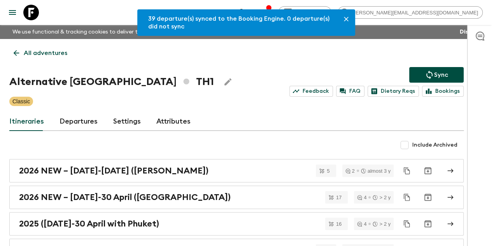
click at [54, 53] on p "All adventures" at bounding box center [46, 52] width 44 height 9
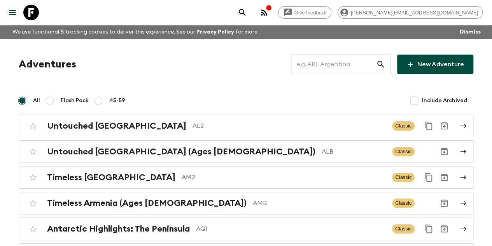
click at [360, 62] on input "text" at bounding box center [333, 64] width 85 height 22
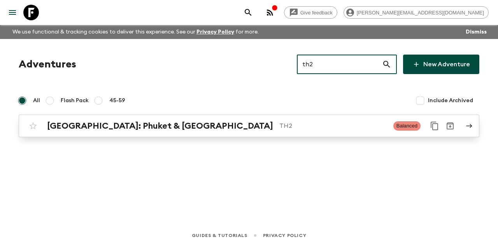
type input "th2"
click at [280, 125] on p "TH2" at bounding box center [334, 125] width 108 height 9
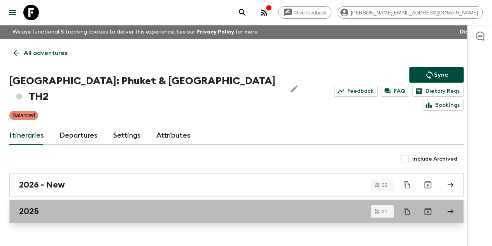
click at [64, 206] on div "2025" at bounding box center [229, 211] width 420 height 10
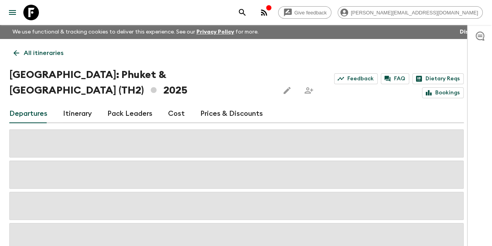
click at [233, 113] on link "Prices & Discounts" at bounding box center [231, 113] width 63 height 19
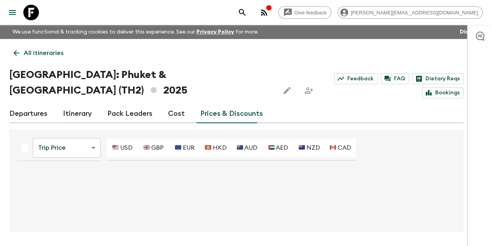
click at [57, 145] on body "Give feedback [PERSON_NAME][EMAIL_ADDRESS][DOMAIN_NAME] We use functional & tra…" at bounding box center [246, 137] width 492 height 274
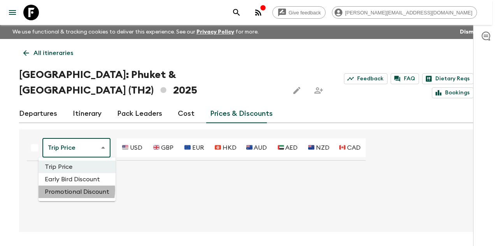
click at [70, 190] on li "Promotional Discount" at bounding box center [77, 191] width 77 height 12
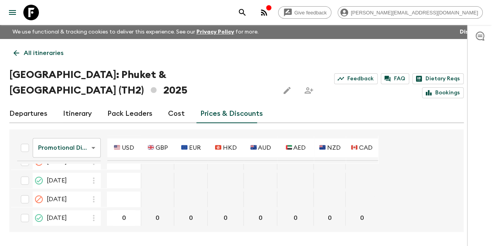
scroll to position [350, 0]
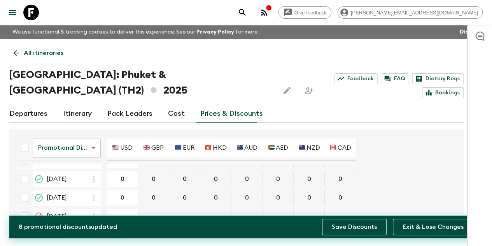
type input "0"
click at [373, 222] on button "Save Discounts" at bounding box center [354, 226] width 65 height 16
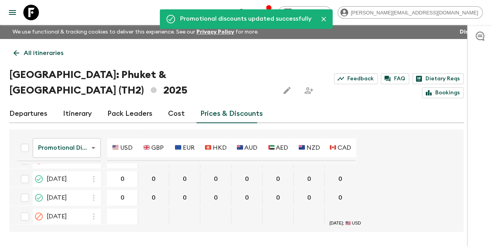
click at [44, 51] on p "All itineraries" at bounding box center [44, 52] width 40 height 9
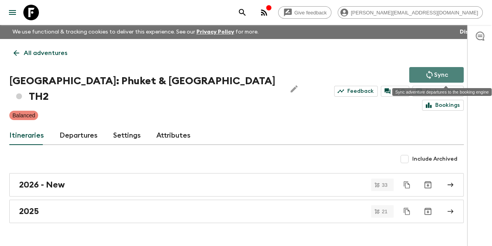
click at [431, 74] on button "Sync" at bounding box center [437, 75] width 55 height 16
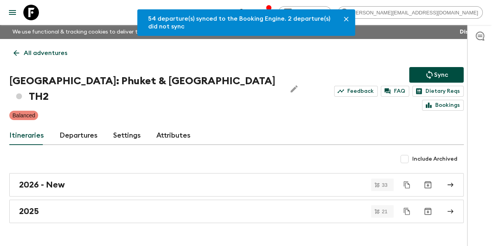
click at [45, 53] on p "All adventures" at bounding box center [46, 52] width 44 height 9
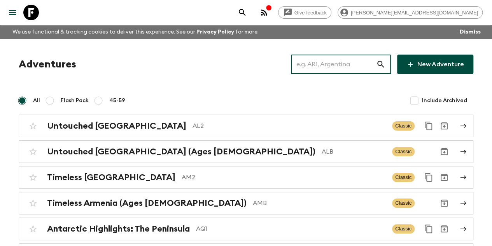
click at [334, 67] on input "text" at bounding box center [333, 64] width 85 height 22
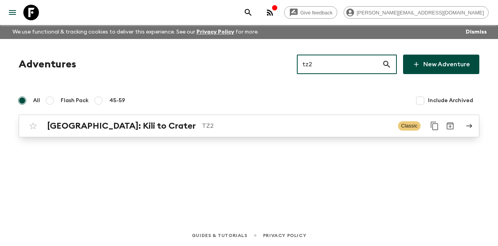
type input "tz2"
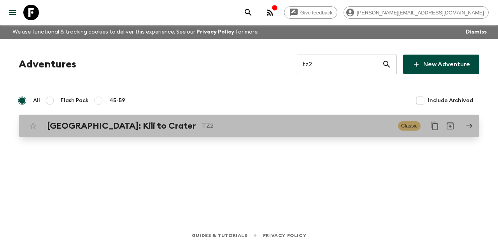
click at [202, 123] on p "TZ2" at bounding box center [297, 125] width 190 height 9
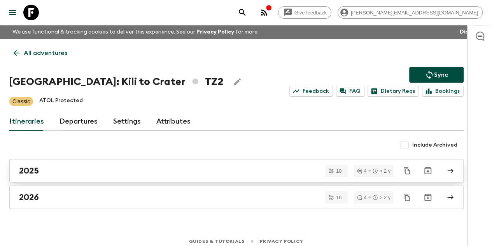
click at [69, 175] on link "2025" at bounding box center [236, 170] width 455 height 23
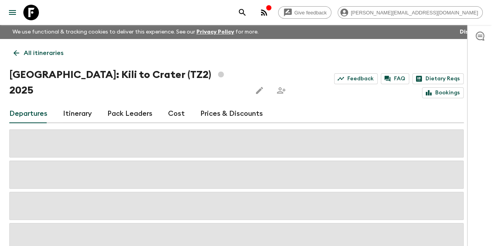
click at [237, 104] on link "Prices & Discounts" at bounding box center [231, 113] width 63 height 19
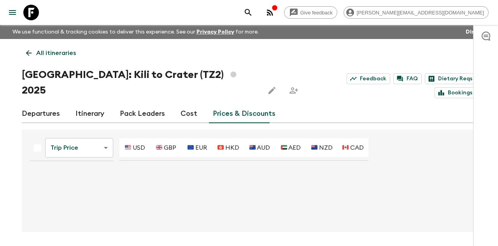
click at [60, 136] on body "Give feedback [PERSON_NAME][EMAIL_ADDRESS][DOMAIN_NAME] We use functional & tra…" at bounding box center [249, 137] width 498 height 274
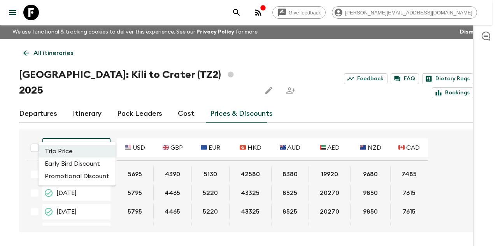
click at [68, 174] on li "Promotional Discount" at bounding box center [77, 176] width 77 height 12
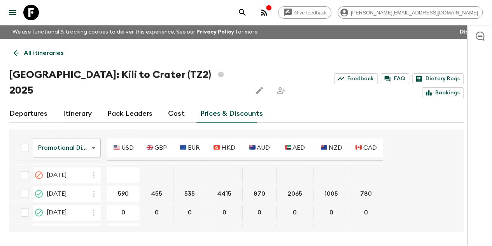
scroll to position [234, 0]
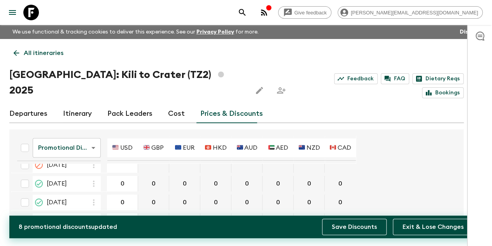
type input "0"
click at [345, 223] on button "Save Discounts" at bounding box center [354, 226] width 65 height 16
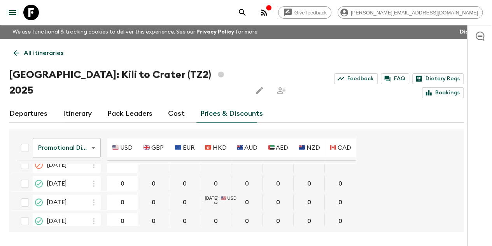
click at [47, 52] on p "All itineraries" at bounding box center [44, 52] width 40 height 9
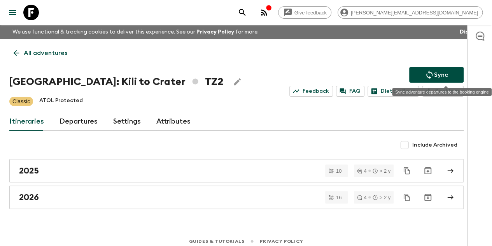
click at [439, 69] on button "Sync" at bounding box center [437, 75] width 55 height 16
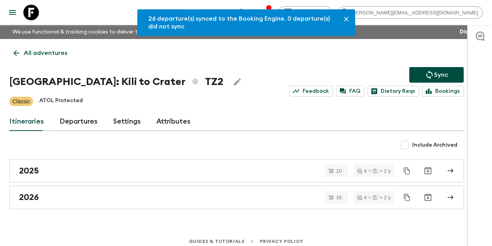
click at [52, 52] on p "All adventures" at bounding box center [46, 52] width 44 height 9
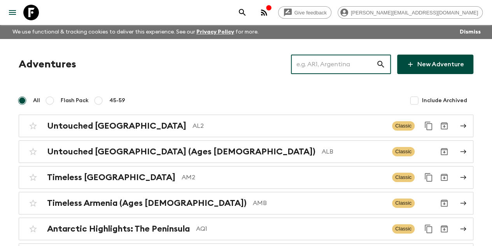
click at [327, 70] on input "text" at bounding box center [333, 64] width 85 height 22
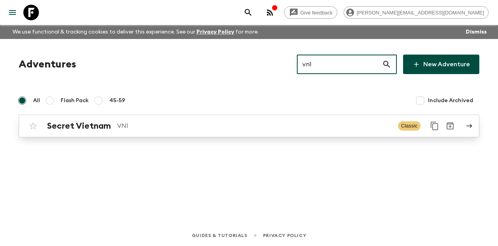
type input "vn1"
click at [132, 126] on p "VN1" at bounding box center [254, 125] width 275 height 9
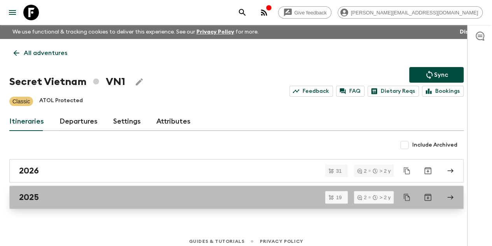
click at [66, 187] on link "2025" at bounding box center [236, 196] width 455 height 23
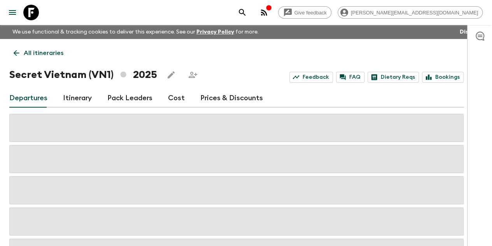
click at [262, 97] on link "Prices & Discounts" at bounding box center [231, 98] width 63 height 19
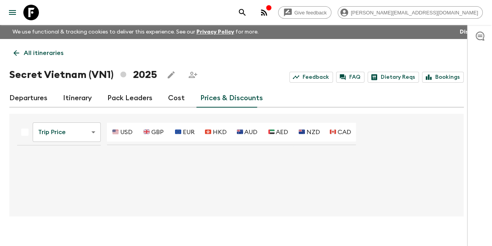
click at [69, 132] on body "Give feedback [PERSON_NAME][EMAIL_ADDRESS][DOMAIN_NAME] We use functional & tra…" at bounding box center [246, 129] width 492 height 259
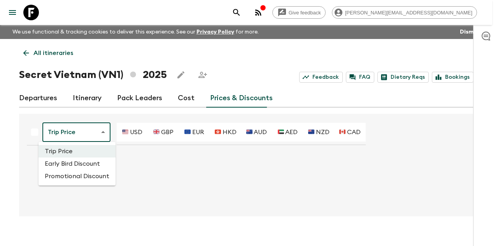
click at [74, 173] on li "Promotional Discount" at bounding box center [77, 176] width 77 height 12
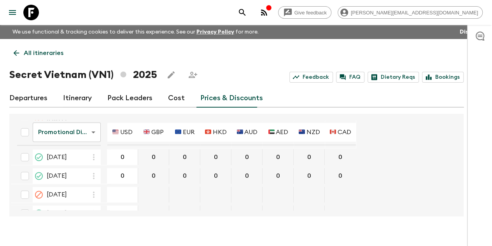
scroll to position [545, 0]
